Goal: Information Seeking & Learning: Learn about a topic

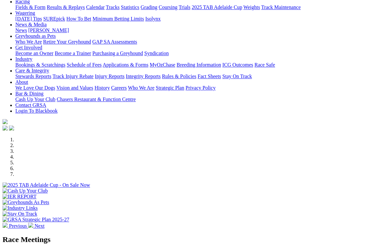
scroll to position [65, 0]
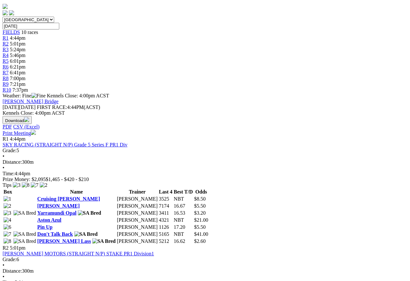
scroll to position [192, 0]
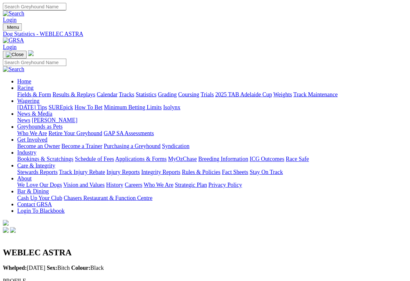
scroll to position [3, 0]
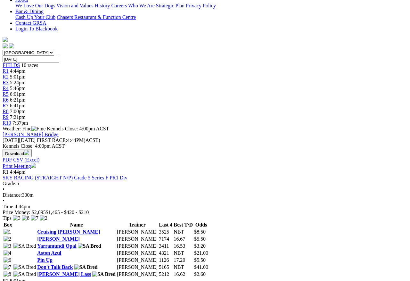
scroll to position [160, 0]
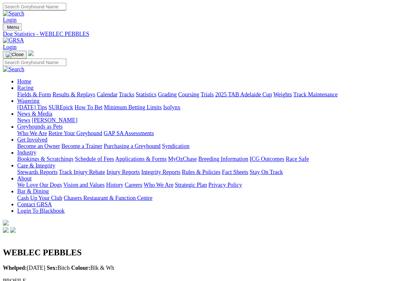
scroll to position [3, 0]
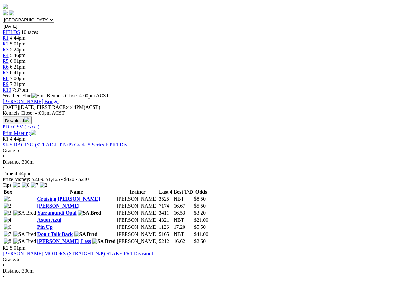
scroll to position [192, 0]
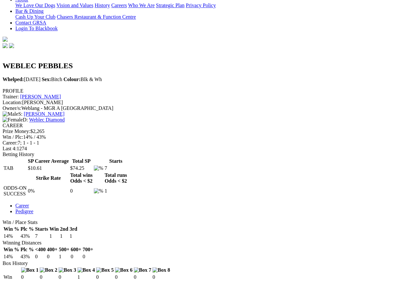
scroll to position [159, 0]
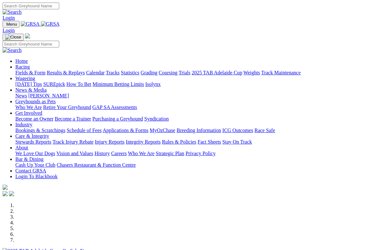
scroll to position [155, 0]
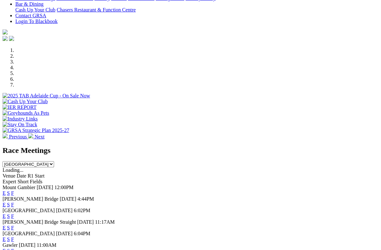
select select "[GEOGRAPHIC_DATA]"
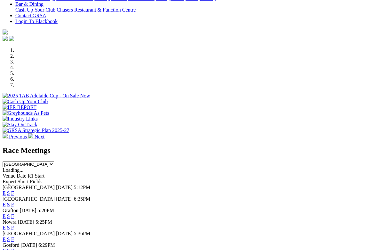
click at [14, 202] on link "F" at bounding box center [12, 204] width 3 height 5
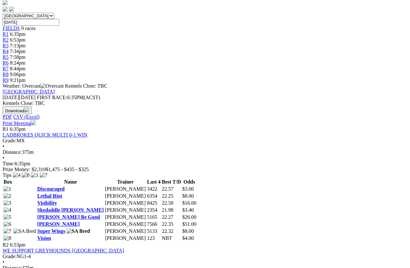
scroll to position [196, 0]
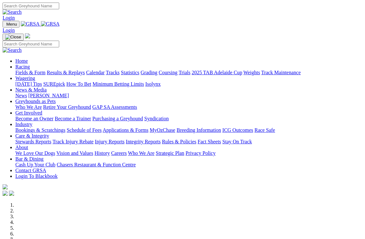
scroll to position [109, 0]
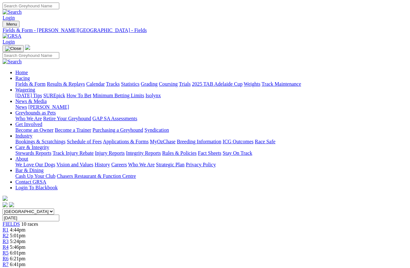
click at [32, 133] on link "Industry" at bounding box center [23, 135] width 17 height 5
click at [42, 139] on link "Bookings & Scratchings" at bounding box center [40, 141] width 50 height 5
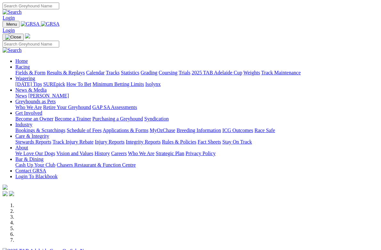
scroll to position [1290, 0]
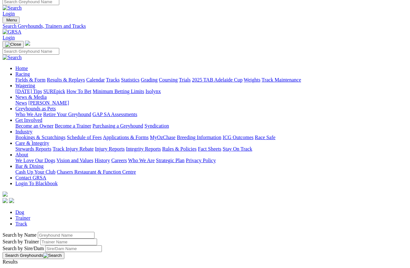
click at [85, 232] on input "Search by Greyhound name" at bounding box center [66, 235] width 57 height 7
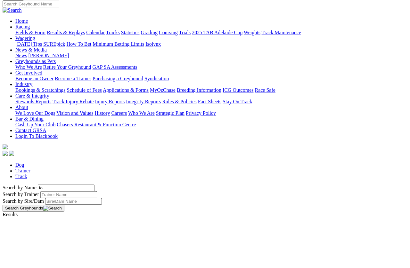
type input "I"
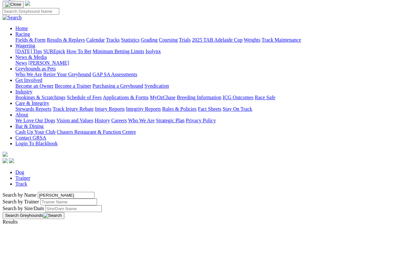
type input "[PERSON_NAME]"
click at [64, 239] on button "Search Greyhounds" at bounding box center [34, 255] width 62 height 7
click at [43, 225] on link "Victa Krev" at bounding box center [23, 227] width 41 height 5
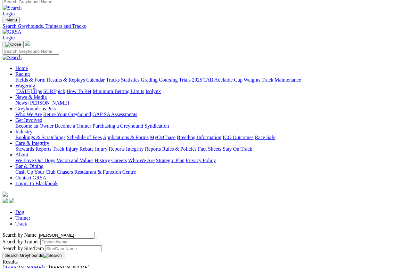
click at [64, 232] on input "[PERSON_NAME]" at bounding box center [66, 235] width 57 height 7
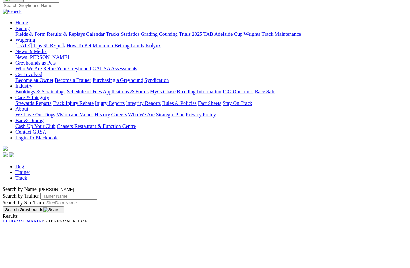
type input "[PERSON_NAME]"
click at [64, 239] on button "Search Greyhounds" at bounding box center [34, 255] width 62 height 7
click at [43, 219] on link "[PERSON_NAME]" at bounding box center [23, 221] width 41 height 5
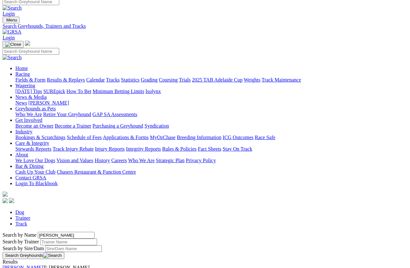
click at [71, 232] on input "Victa graham" at bounding box center [66, 235] width 57 height 7
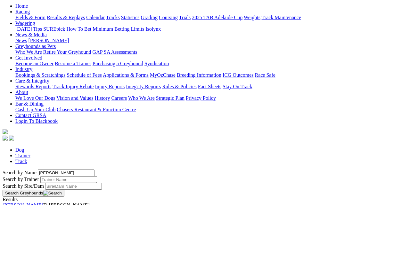
type input "Victa val"
click at [64, 252] on button "Search Greyhounds" at bounding box center [34, 255] width 62 height 7
click at [43, 202] on link "Victa Val" at bounding box center [23, 204] width 41 height 5
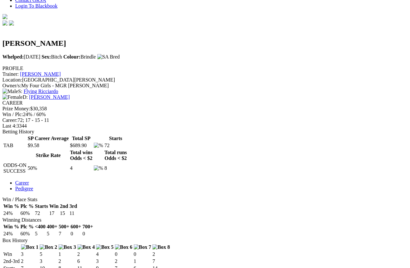
scroll to position [170, 0]
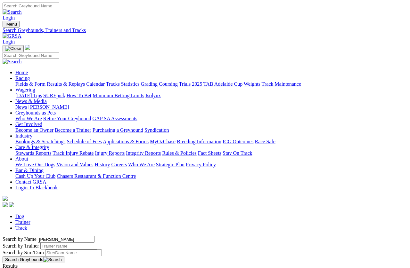
click at [34, 81] on link "Fields & Form" at bounding box center [30, 83] width 30 height 5
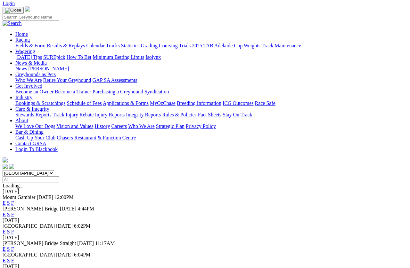
scroll to position [38, 0]
click at [14, 229] on link "F" at bounding box center [12, 231] width 3 height 5
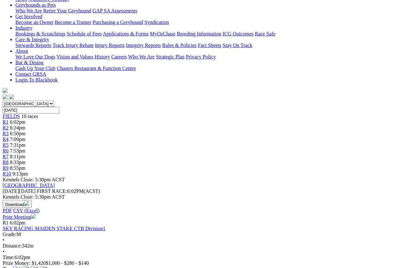
scroll to position [108, 0]
